Goal: Task Accomplishment & Management: Use online tool/utility

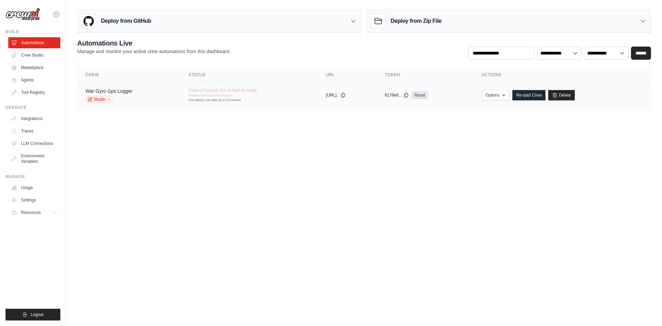
click at [119, 92] on link "War Gyro Gps Logger" at bounding box center [109, 91] width 47 height 6
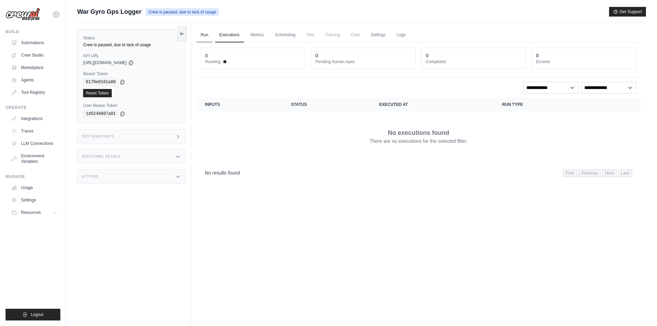
click at [204, 36] on link "Run" at bounding box center [205, 35] width 16 height 14
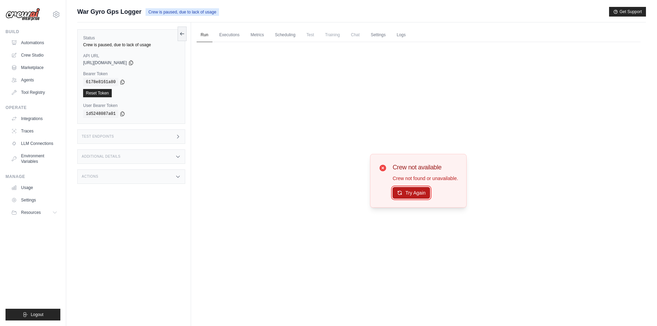
click at [411, 190] on button "Try Again" at bounding box center [411, 193] width 38 height 12
click at [40, 52] on link "Crew Studio" at bounding box center [35, 55] width 52 height 11
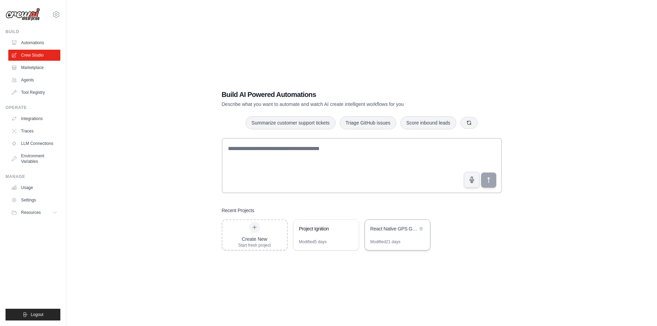
click at [401, 233] on div "React Native GPS Gyroscope Logger" at bounding box center [393, 229] width 47 height 8
click at [320, 233] on div "Project Ignition" at bounding box center [322, 229] width 47 height 8
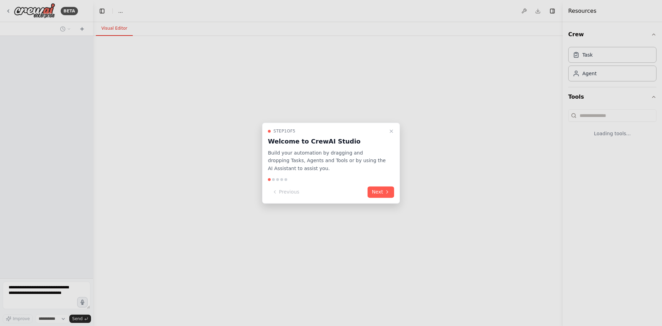
select select "****"
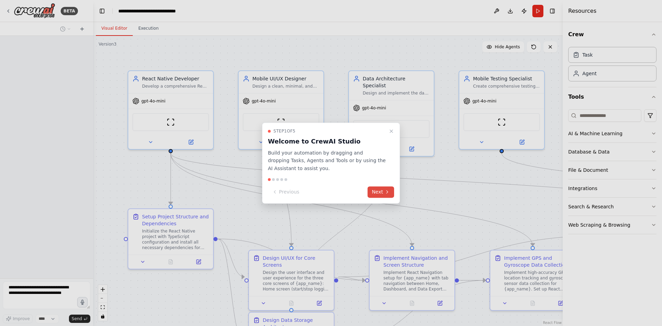
scroll to position [1643, 0]
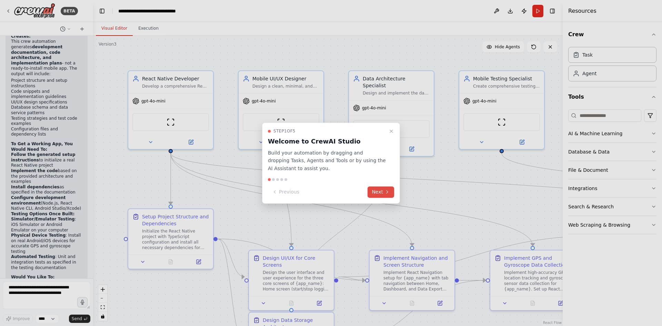
click at [381, 193] on button "Next" at bounding box center [381, 191] width 27 height 11
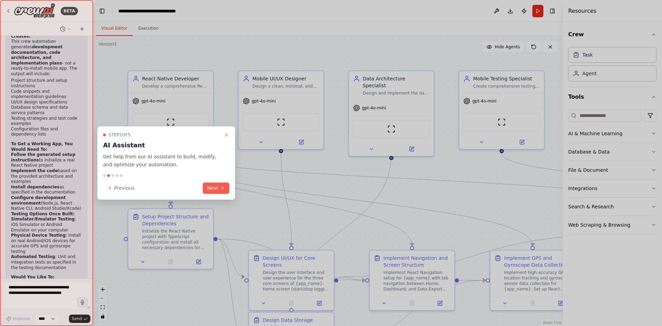
scroll to position [1610, 0]
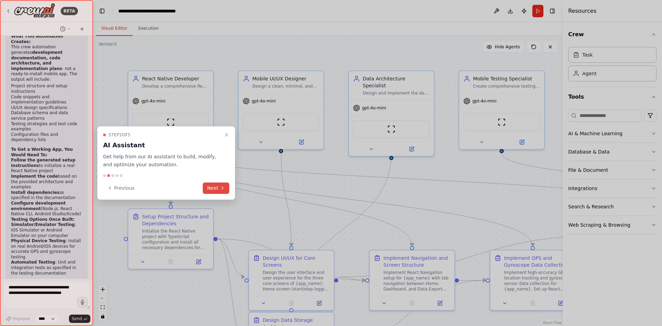
click at [208, 189] on button "Next" at bounding box center [216, 187] width 27 height 11
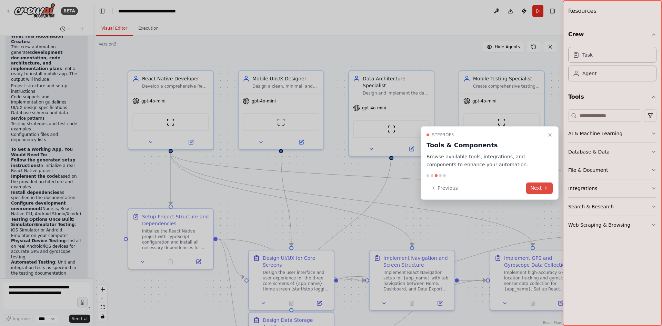
click at [539, 191] on button "Next" at bounding box center [539, 187] width 27 height 11
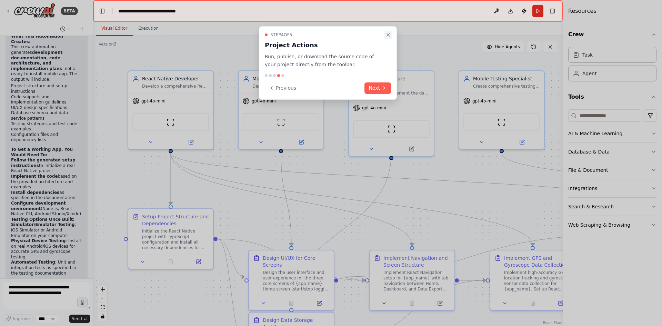
click at [386, 38] on button "Close walkthrough" at bounding box center [388, 35] width 8 height 8
